Goal: Transaction & Acquisition: Purchase product/service

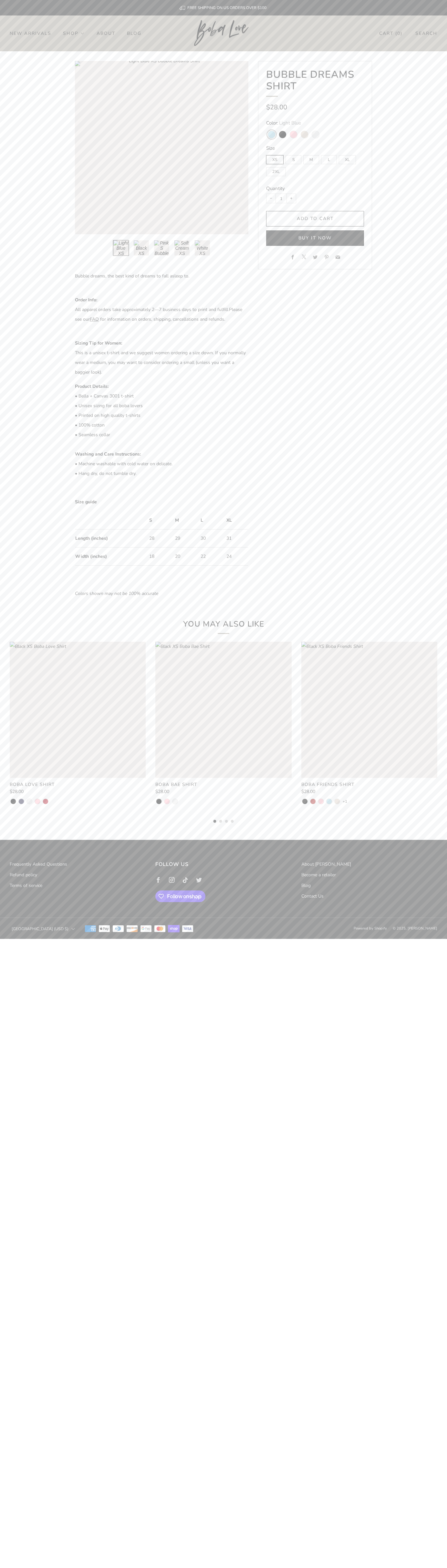
click at [313, 896] on link "Contact Us" at bounding box center [313, 896] width 23 height 6
click at [315, 219] on div "submit" at bounding box center [315, 219] width 8 height 8
click at [391, 34] on link "Cart ( 0 )" at bounding box center [391, 34] width 24 height 11
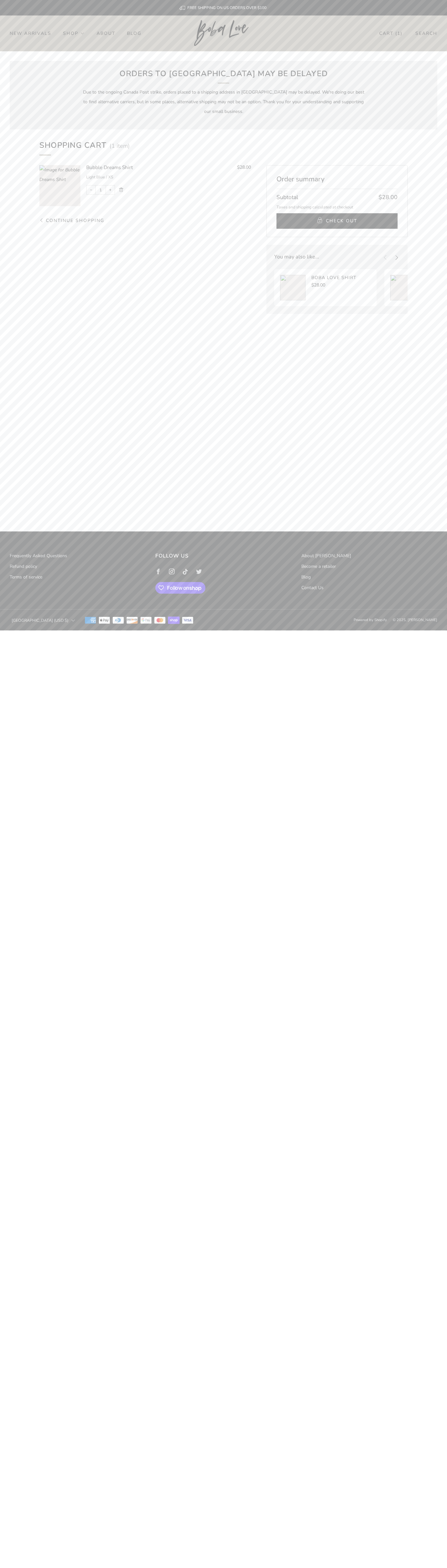
click at [337, 221] on span "Check Out" at bounding box center [342, 221] width 31 height 10
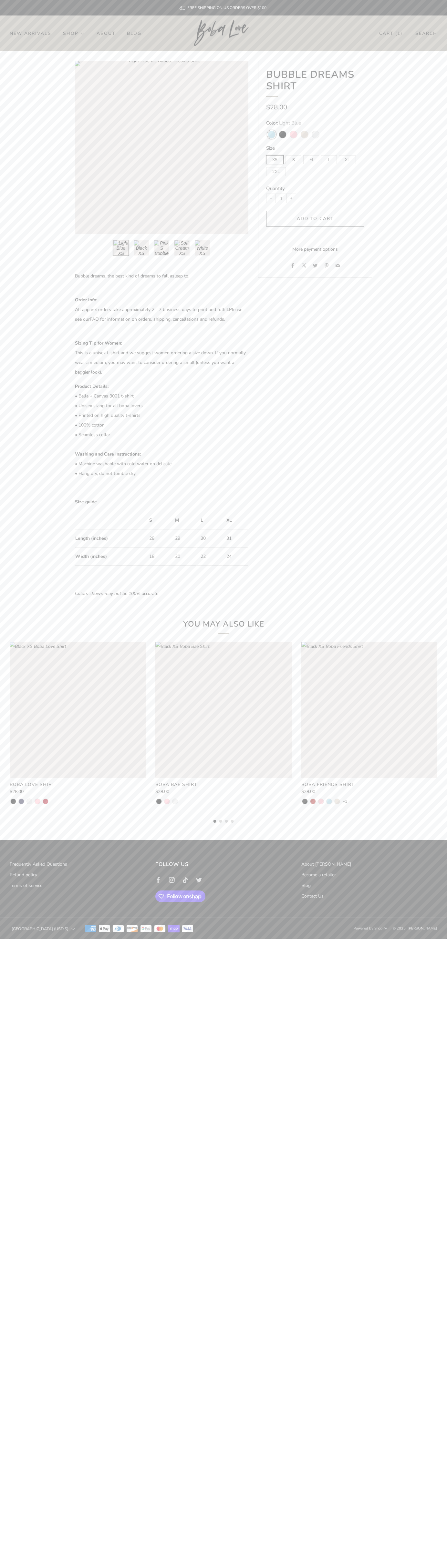
click at [391, 34] on link "Cart ( 1 )" at bounding box center [391, 34] width 24 height 11
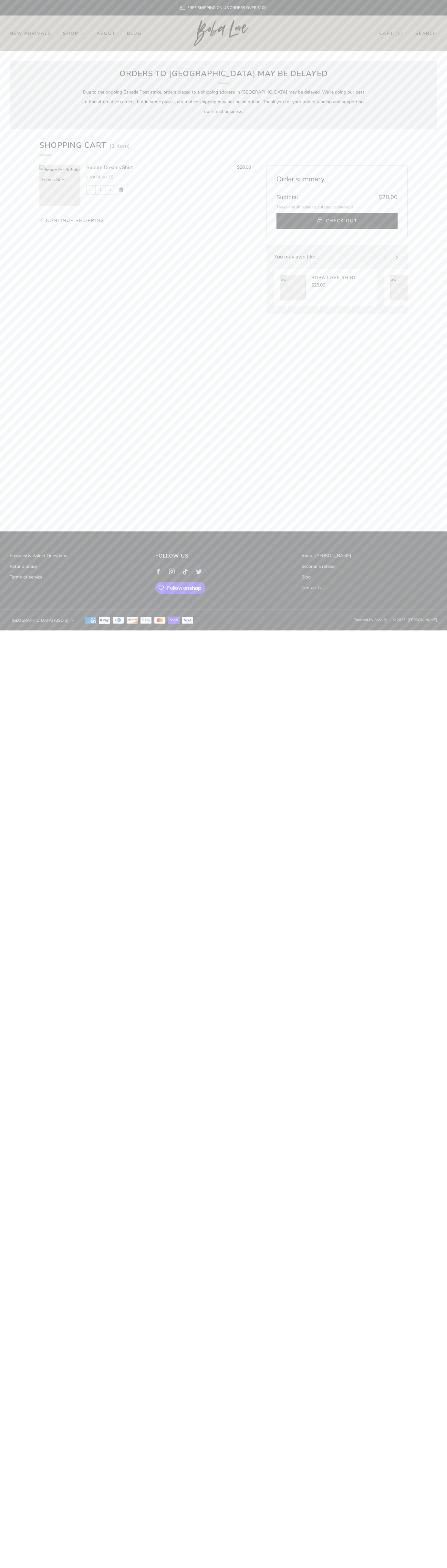
click at [121, 190] on link "Remove" at bounding box center [121, 189] width 5 height 5
